Goal: Task Accomplishment & Management: Manage account settings

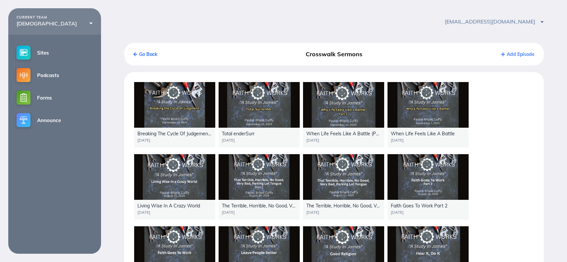
click at [245, 131] on div "Total enderSurr" at bounding box center [259, 133] width 75 height 5
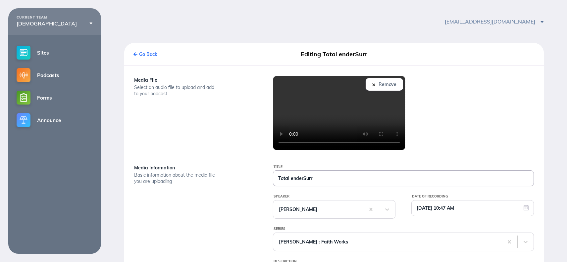
click at [303, 179] on input "Total enderSurr" at bounding box center [403, 178] width 260 height 15
drag, startPoint x: 313, startPoint y: 179, endPoint x: 303, endPoint y: 179, distance: 9.9
click at [303, 179] on input "Total enderSurr" at bounding box center [403, 178] width 260 height 15
click at [290, 179] on input "Total ender" at bounding box center [403, 178] width 260 height 15
paste input "Surr"
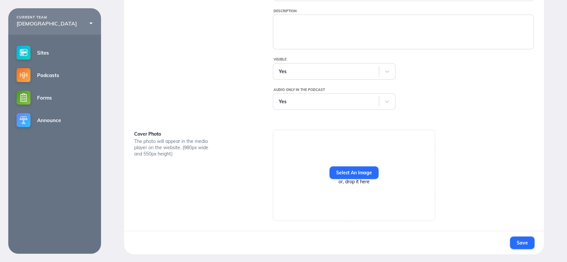
scroll to position [251, 0]
type input "Total Surrender"
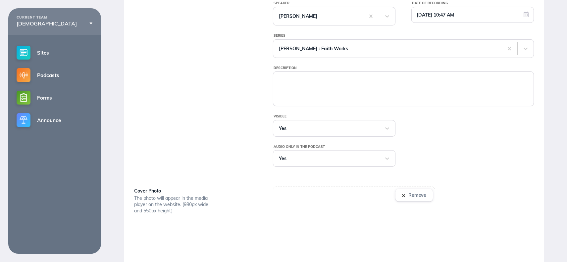
scroll to position [193, 0]
click at [404, 196] on img at bounding box center [403, 196] width 3 height 3
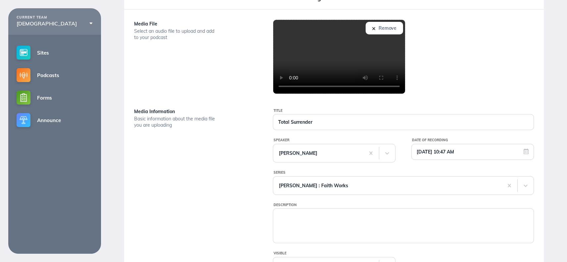
scroll to position [0, 0]
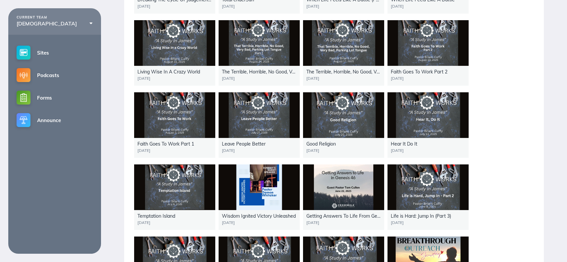
scroll to position [134, 0]
